Goal: Task Accomplishment & Management: Manage account settings

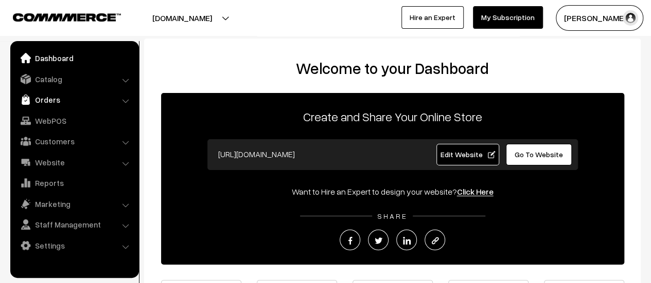
click at [38, 102] on link "Orders" at bounding box center [74, 100] width 122 height 19
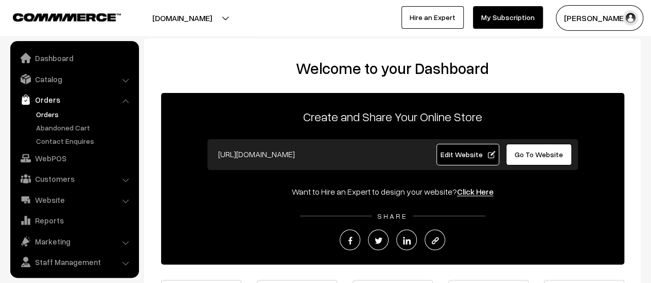
click at [44, 115] on link "Orders" at bounding box center [84, 114] width 102 height 11
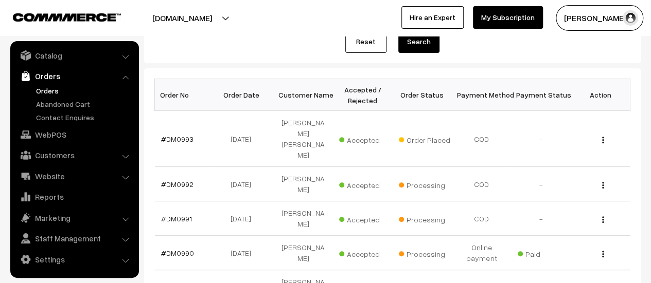
scroll to position [136, 0]
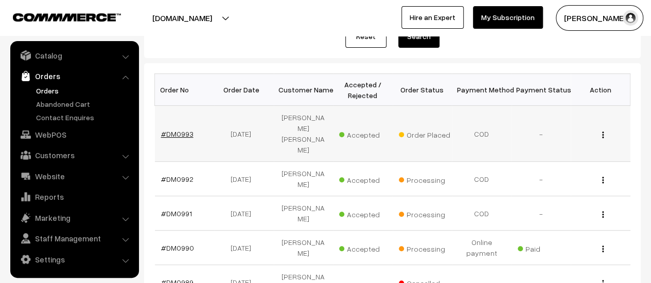
click at [175, 130] on link "#DM0993" at bounding box center [177, 134] width 32 height 9
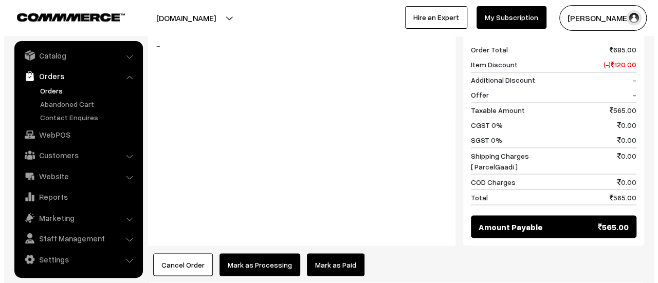
scroll to position [821, 0]
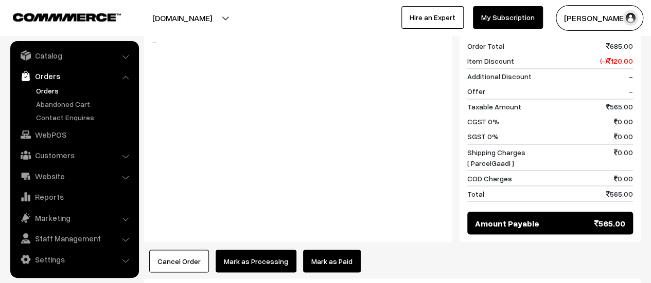
click at [250, 250] on button "Mark as Processing" at bounding box center [255, 261] width 81 height 23
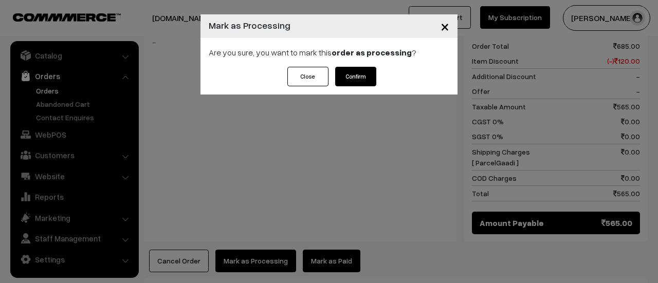
click at [359, 69] on button "Confirm" at bounding box center [355, 77] width 41 height 20
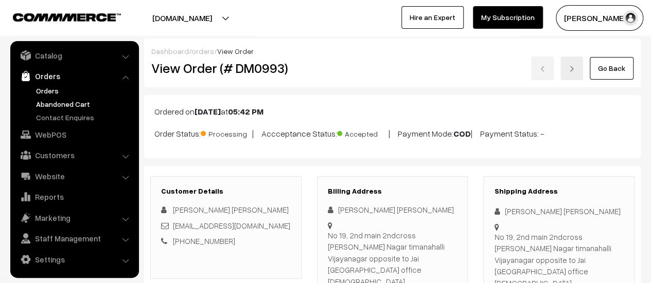
click at [50, 102] on link "Abandoned Cart" at bounding box center [84, 104] width 102 height 11
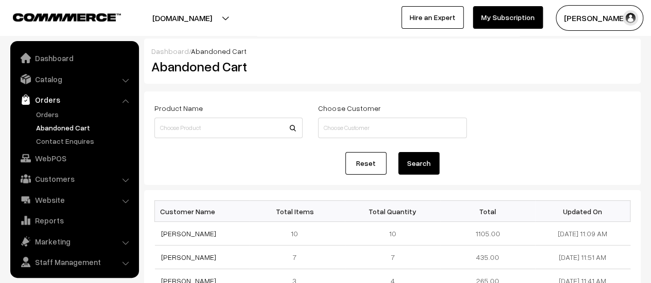
scroll to position [24, 0]
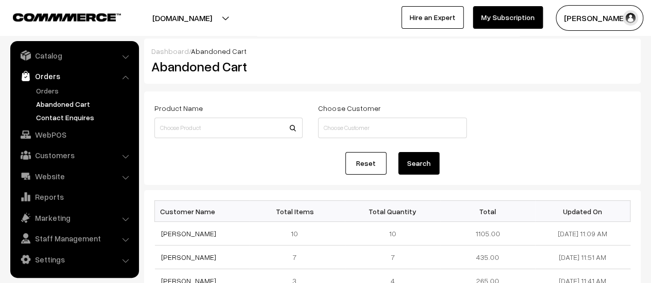
click at [62, 118] on link "Contact Enquires" at bounding box center [84, 117] width 102 height 11
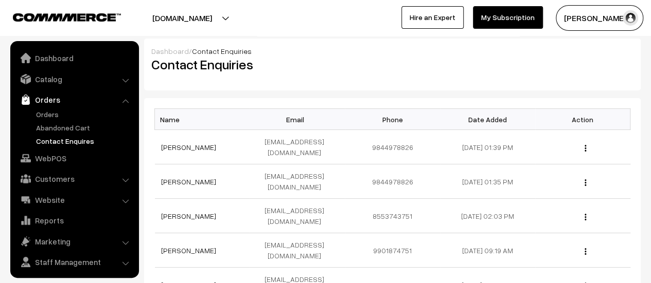
scroll to position [24, 0]
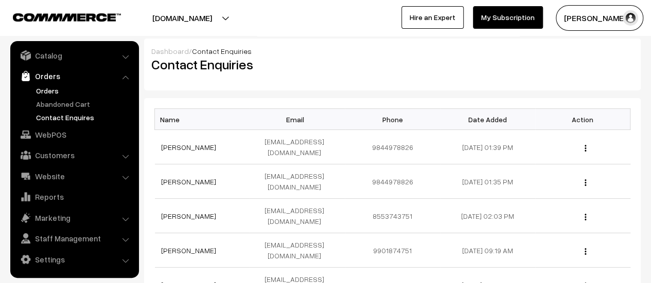
click at [39, 91] on link "Orders" at bounding box center [84, 90] width 102 height 11
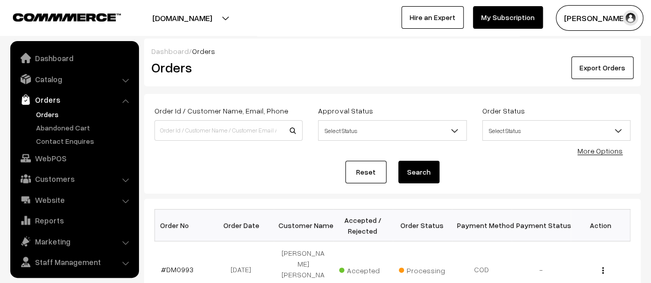
scroll to position [24, 0]
